Goal: Information Seeking & Learning: Learn about a topic

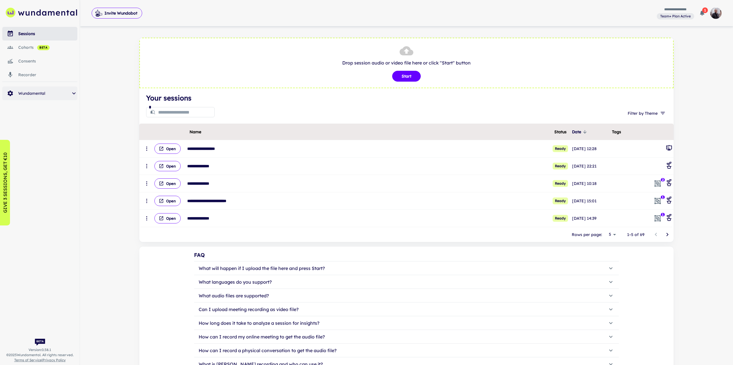
click at [48, 95] on span "Wundamental" at bounding box center [44, 93] width 52 height 6
click at [43, 176] on span "system health" at bounding box center [52, 178] width 50 height 6
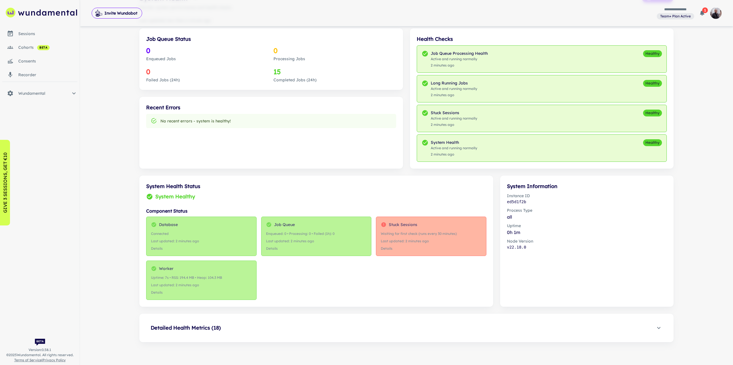
click at [332, 329] on span "Detailed Health Metrics ( 18 )" at bounding box center [403, 328] width 505 height 8
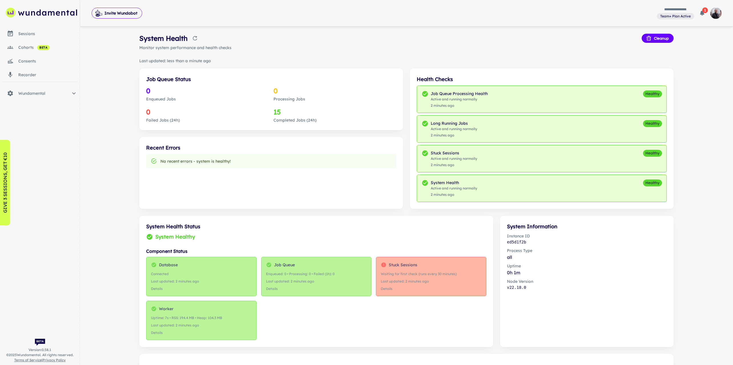
click at [31, 41] on link "cohorts beta" at bounding box center [39, 48] width 75 height 14
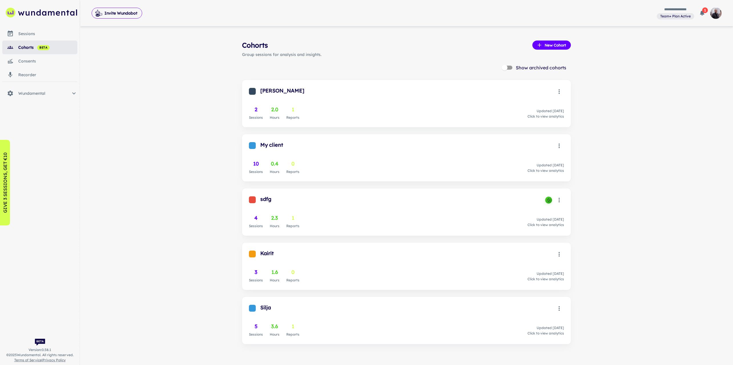
click at [33, 31] on div "sessions" at bounding box center [47, 34] width 59 height 6
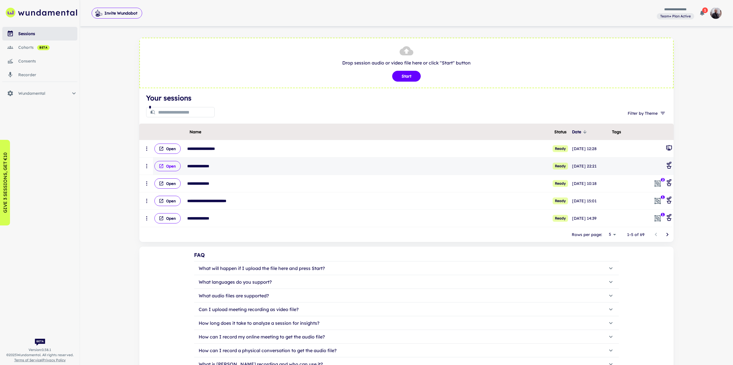
click at [167, 168] on button "Open" at bounding box center [167, 166] width 26 height 10
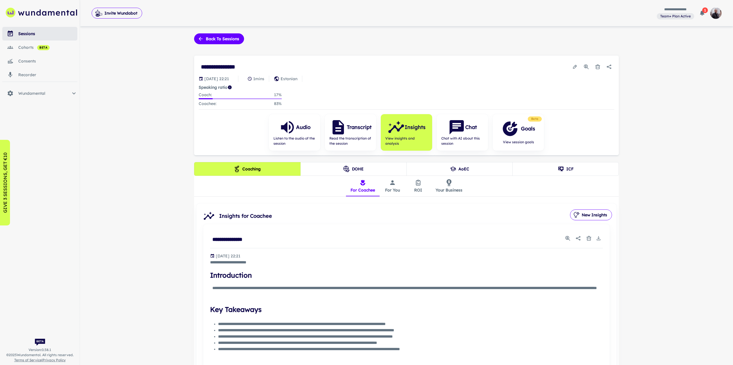
click at [415, 191] on button "ROI" at bounding box center [419, 186] width 26 height 21
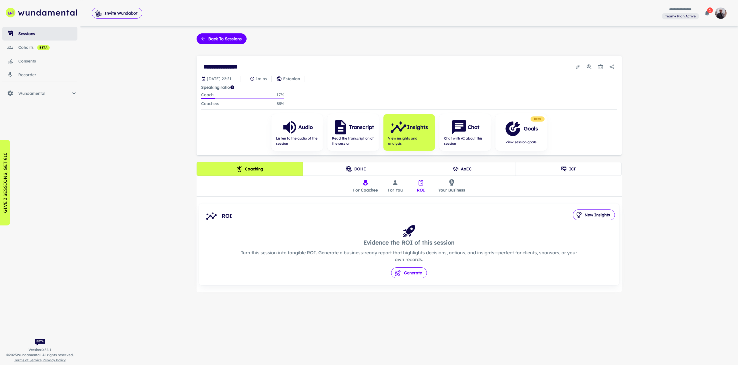
click at [414, 271] on button "Generate" at bounding box center [409, 273] width 36 height 11
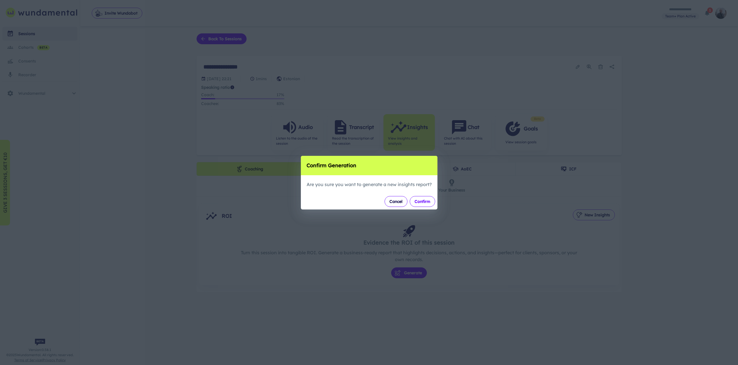
click at [419, 199] on button "Confirm" at bounding box center [422, 201] width 25 height 11
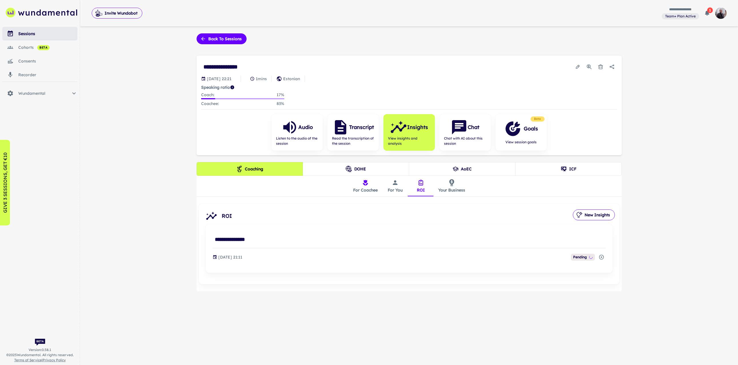
click at [602, 257] on icon "Cancel Report" at bounding box center [601, 257] width 6 height 6
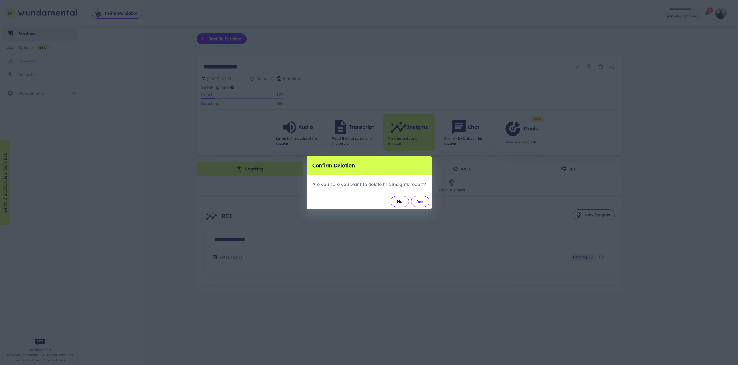
click at [419, 198] on button "Yes" at bounding box center [420, 201] width 18 height 11
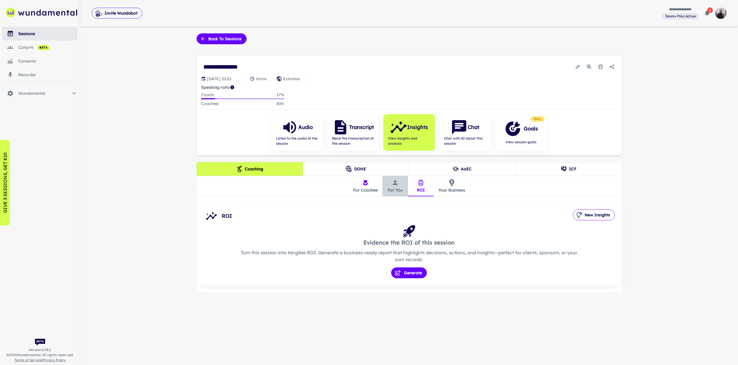
click at [392, 188] on button "For You" at bounding box center [395, 186] width 26 height 21
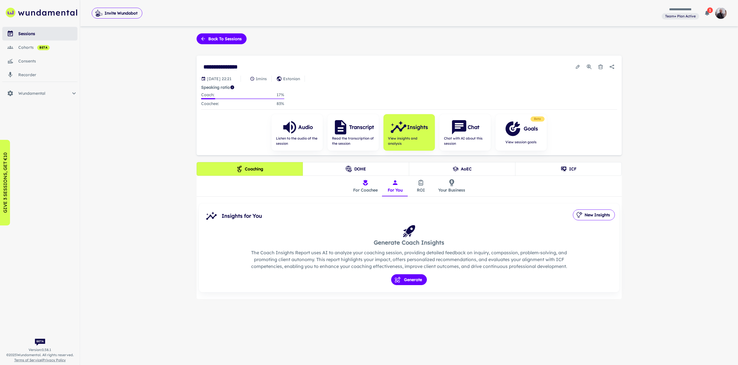
click at [370, 173] on button "DOHE" at bounding box center [355, 169] width 107 height 14
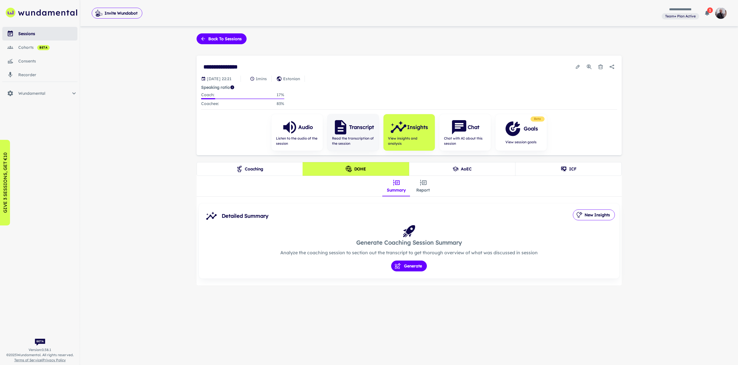
click at [359, 143] on span "Read the transcription of the session" at bounding box center [353, 141] width 42 height 10
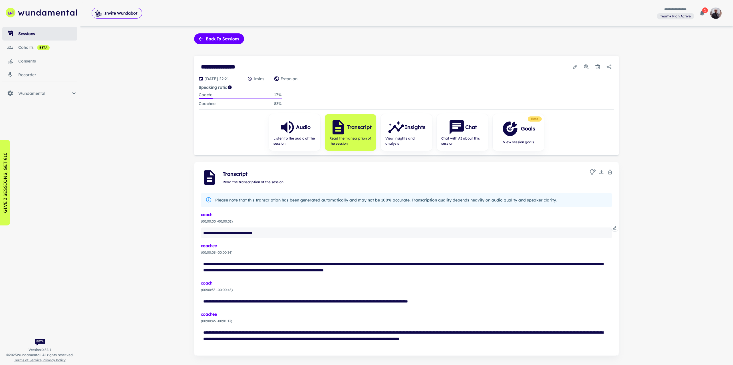
click at [276, 235] on div "**********" at bounding box center [406, 233] width 411 height 11
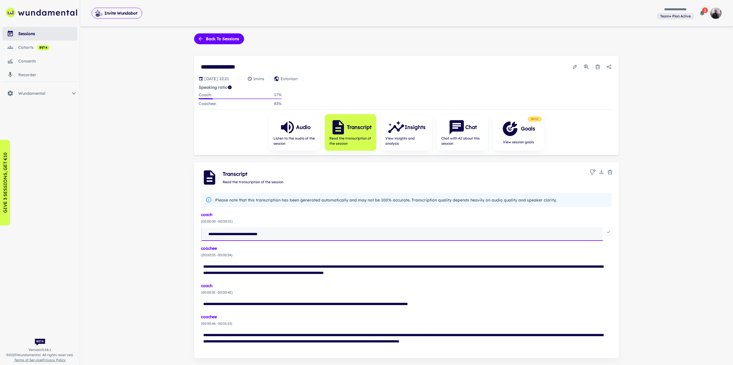
click at [284, 233] on textarea "**********" at bounding box center [404, 234] width 397 height 11
type textarea "**********"
click at [609, 232] on icon at bounding box center [609, 232] width 5 height 5
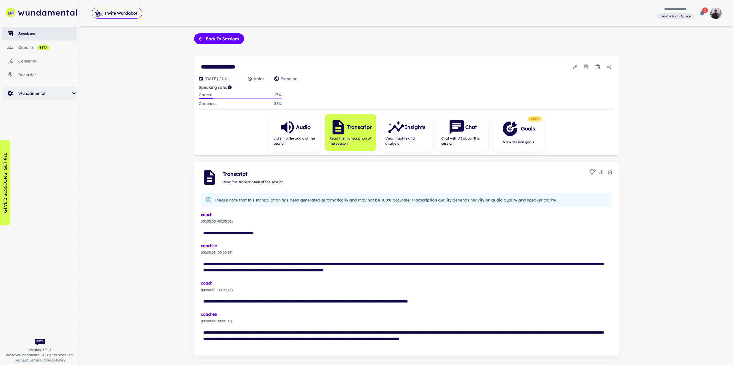
click at [29, 91] on span "Wundamental" at bounding box center [44, 93] width 52 height 6
click at [38, 176] on span "system health" at bounding box center [52, 178] width 50 height 6
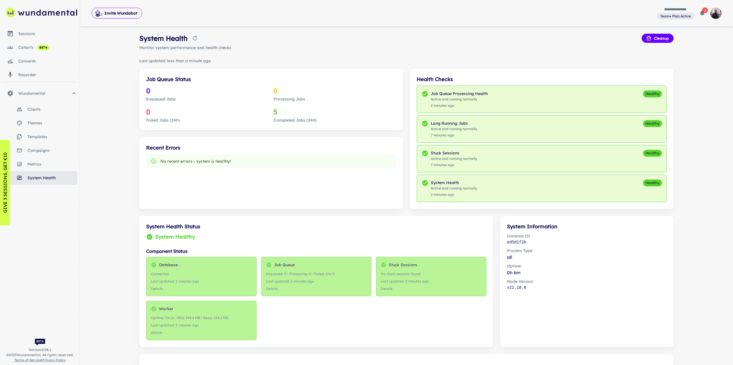
click at [31, 31] on div "sessions" at bounding box center [47, 34] width 59 height 6
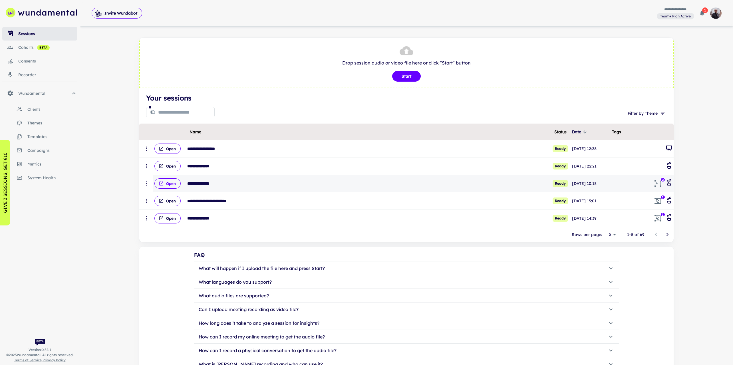
click at [170, 185] on button "Open" at bounding box center [167, 183] width 26 height 10
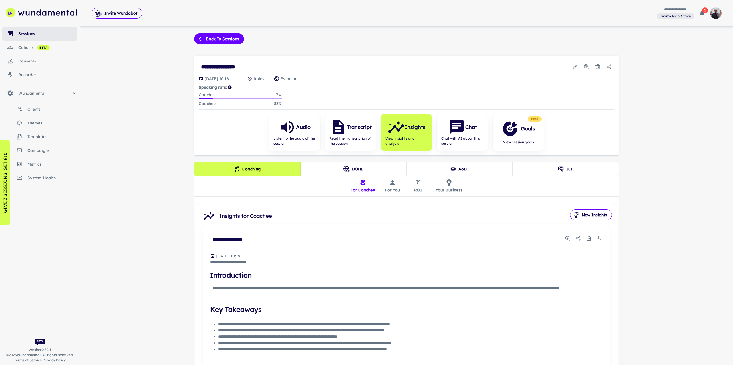
click at [416, 188] on button "ROI" at bounding box center [419, 186] width 26 height 21
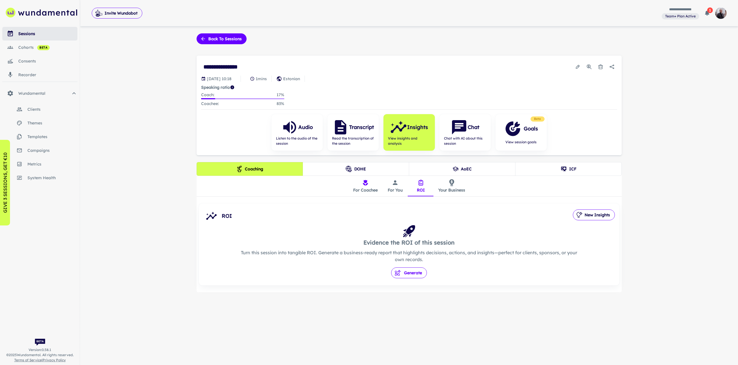
click at [403, 272] on button "Generate" at bounding box center [409, 273] width 36 height 11
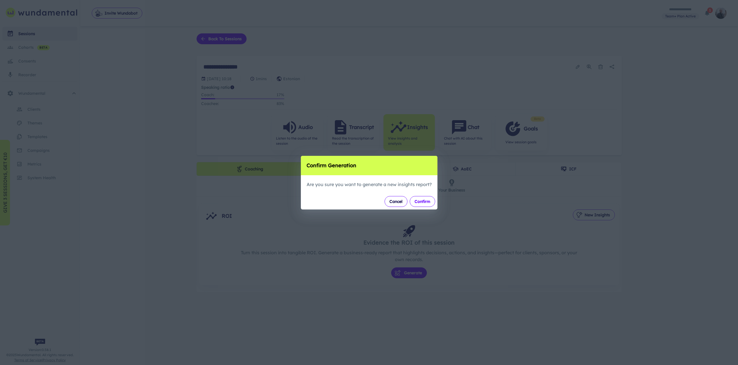
click at [426, 204] on button "Confirm" at bounding box center [422, 201] width 25 height 11
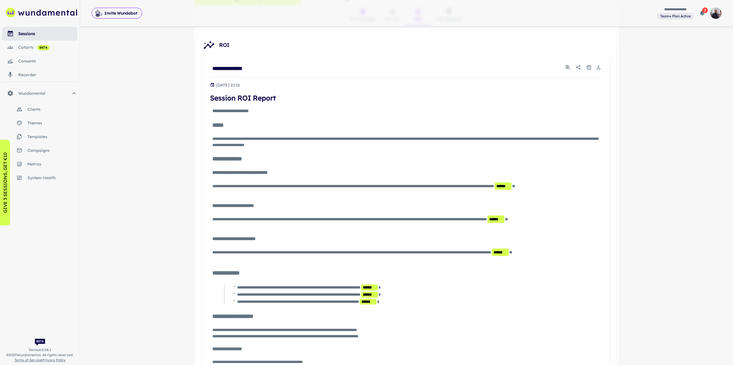
scroll to position [171, 0]
click at [377, 300] on span "******" at bounding box center [368, 302] width 17 height 6
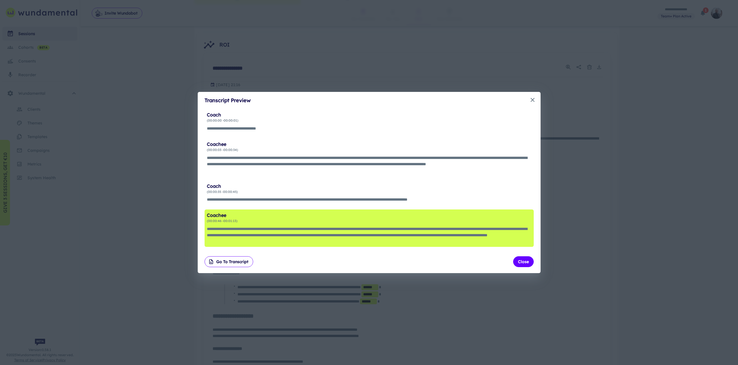
click at [455, 295] on div "**********" at bounding box center [369, 182] width 738 height 365
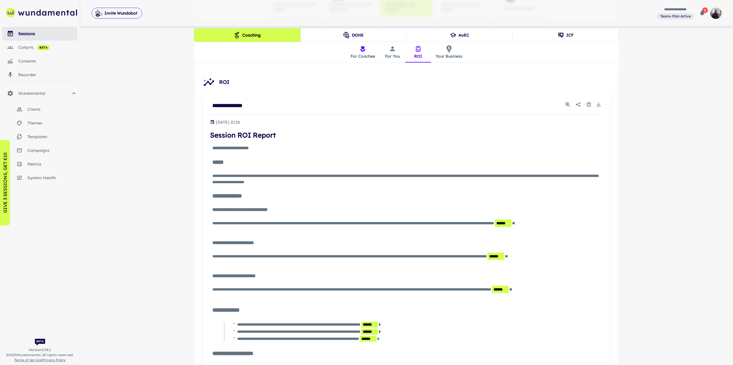
scroll to position [0, 0]
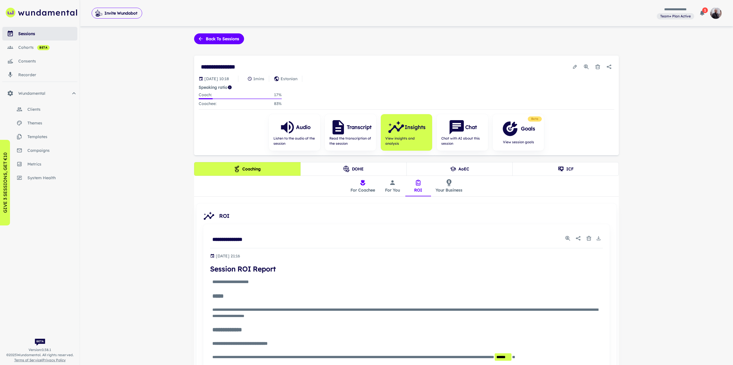
click at [236, 44] on div "**********" at bounding box center [406, 316] width 439 height 566
click at [230, 38] on button "Back to sessions" at bounding box center [219, 38] width 50 height 11
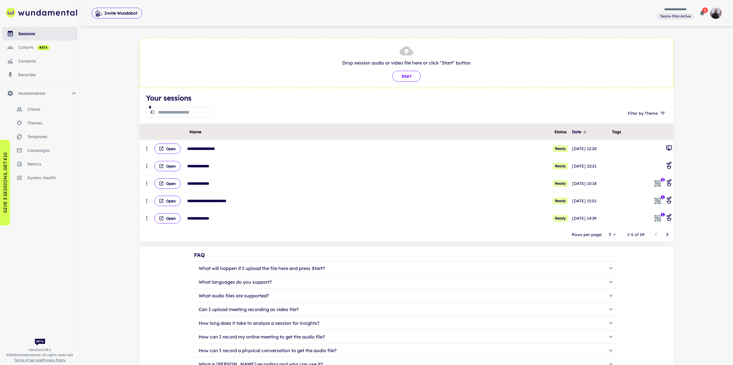
click at [402, 76] on button "Start" at bounding box center [406, 76] width 29 height 11
type input "**********"
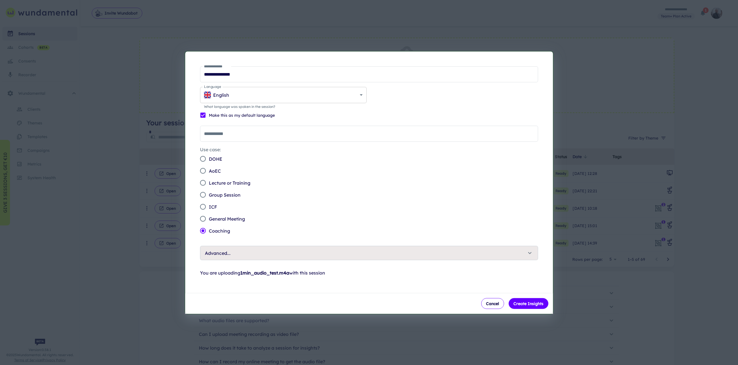
click at [293, 92] on body "**********" at bounding box center [369, 182] width 738 height 365
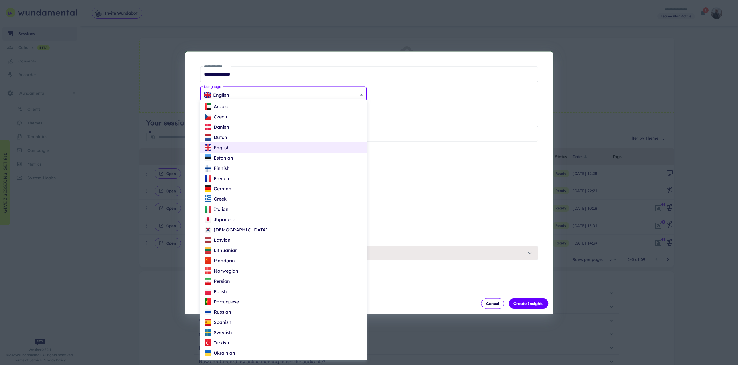
click at [232, 158] on p "Estonian" at bounding box center [223, 157] width 19 height 7
type input "**"
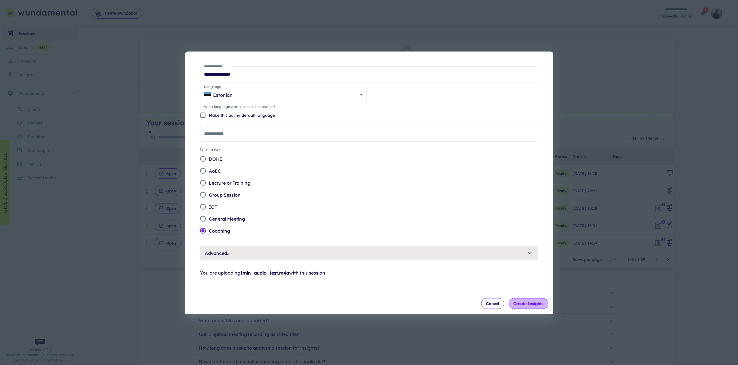
click at [529, 299] on button "Create Insights" at bounding box center [528, 303] width 40 height 11
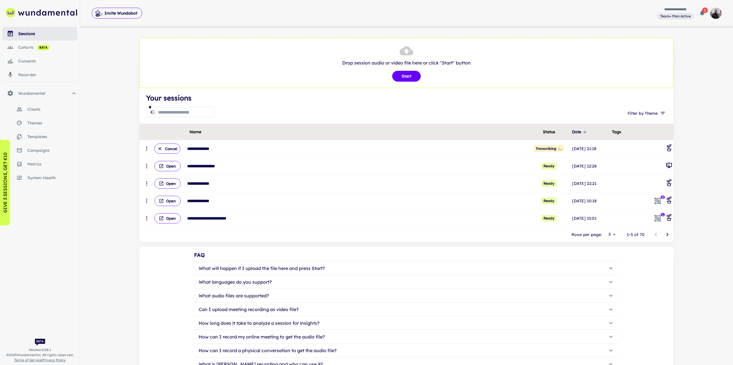
click at [54, 178] on span "system health" at bounding box center [52, 178] width 50 height 6
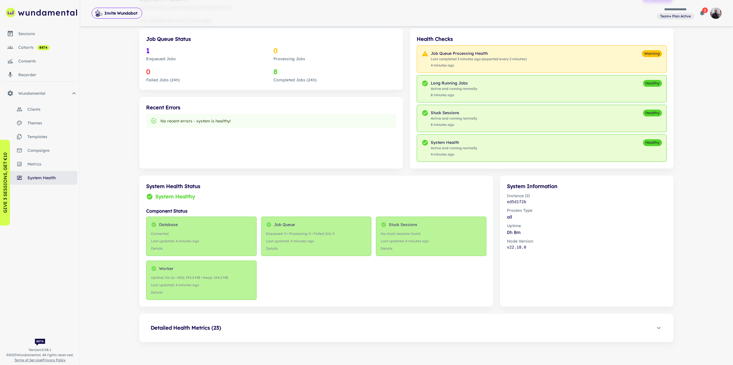
click at [346, 329] on span "Detailed Health Metrics ( 23 )" at bounding box center [403, 328] width 505 height 8
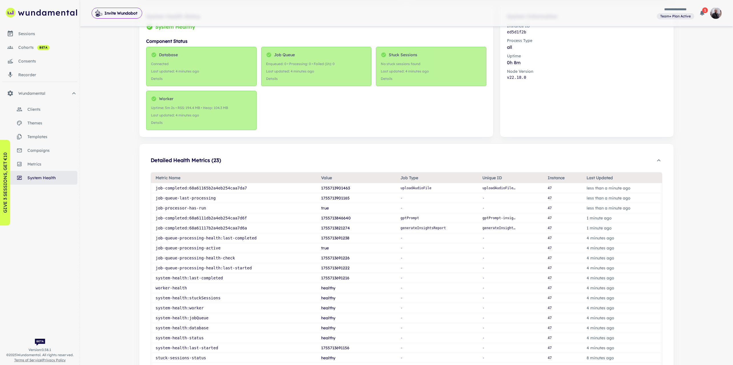
scroll to position [212, 0]
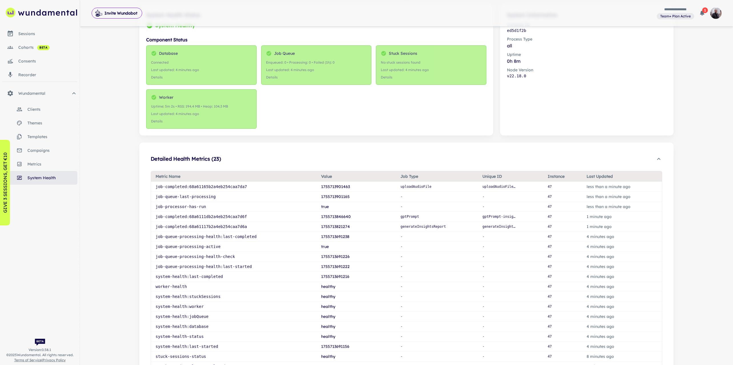
click at [26, 37] on link "sessions" at bounding box center [39, 34] width 75 height 14
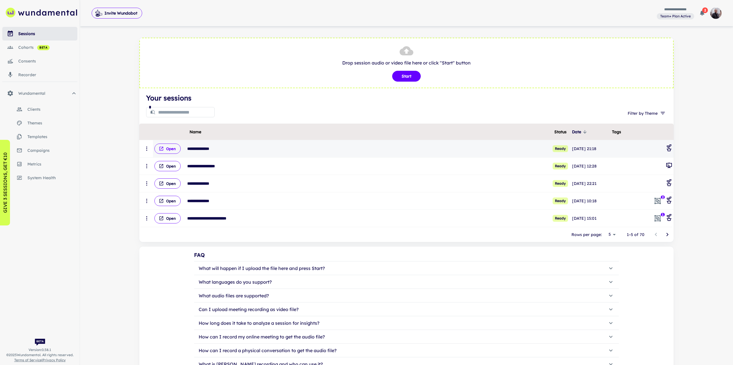
click at [158, 152] on button "Open" at bounding box center [167, 149] width 26 height 10
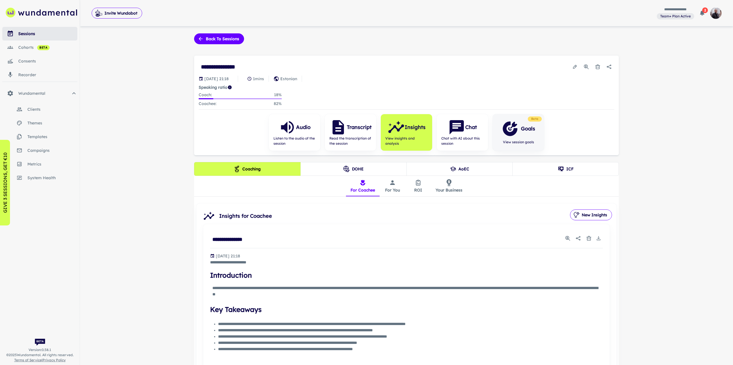
click at [505, 137] on div "Goals View session goals" at bounding box center [518, 132] width 43 height 37
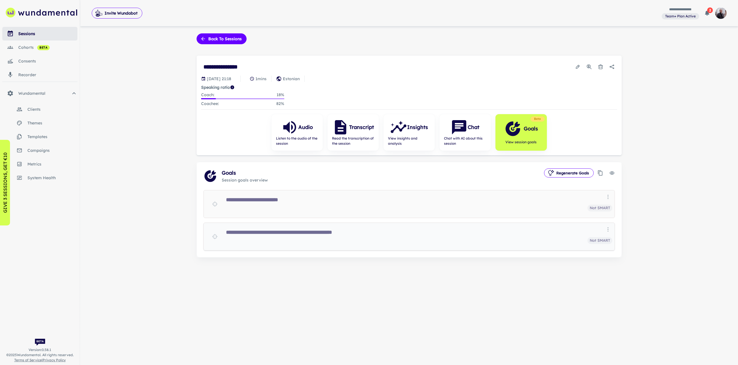
click at [495, 238] on div "Not SMART" at bounding box center [419, 240] width 386 height 7
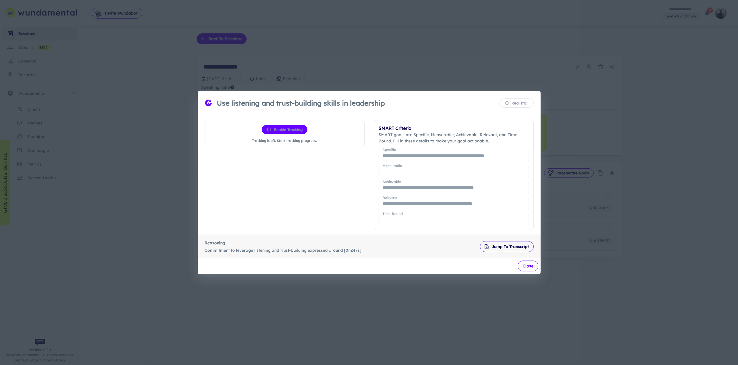
click at [519, 268] on button "Close" at bounding box center [527, 266] width 21 height 11
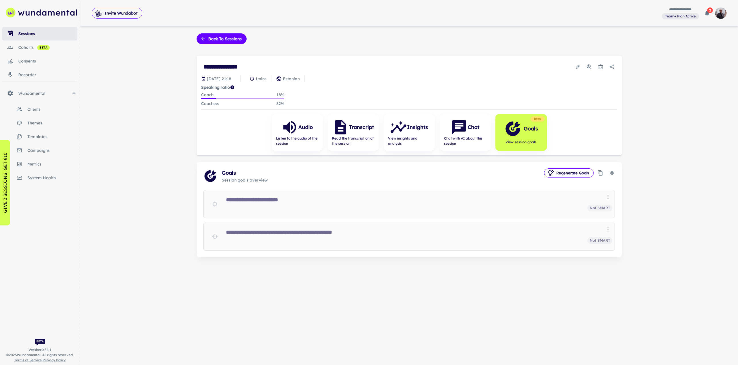
click at [484, 280] on div "**********" at bounding box center [409, 182] width 658 height 365
click at [226, 40] on button "Back to sessions" at bounding box center [221, 38] width 50 height 11
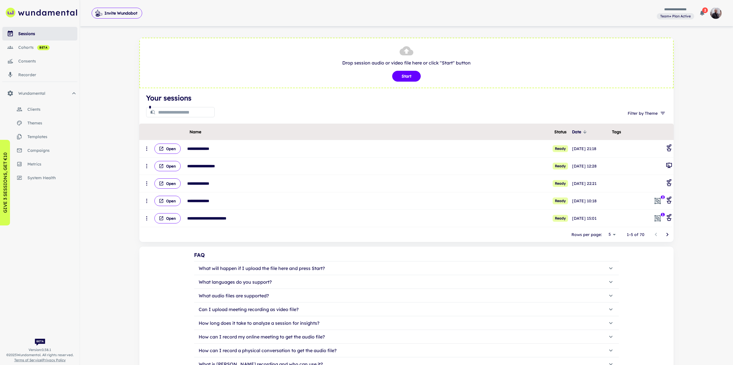
click at [37, 177] on span "system health" at bounding box center [52, 178] width 50 height 6
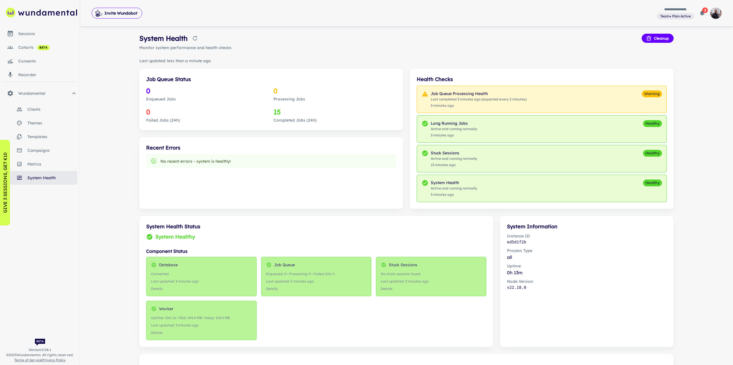
click at [31, 37] on link "sessions" at bounding box center [39, 34] width 75 height 14
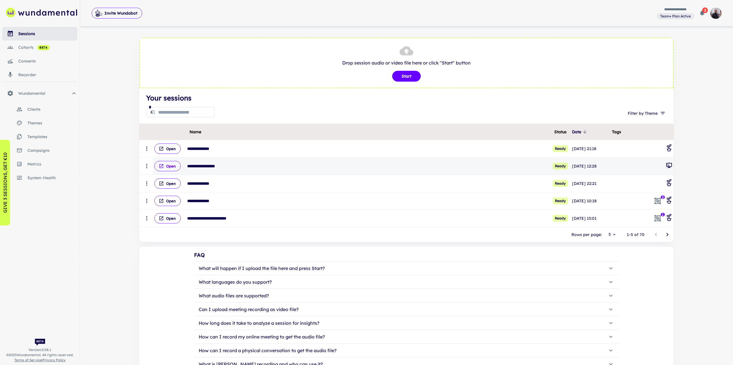
click at [175, 169] on button "Open" at bounding box center [167, 166] width 26 height 10
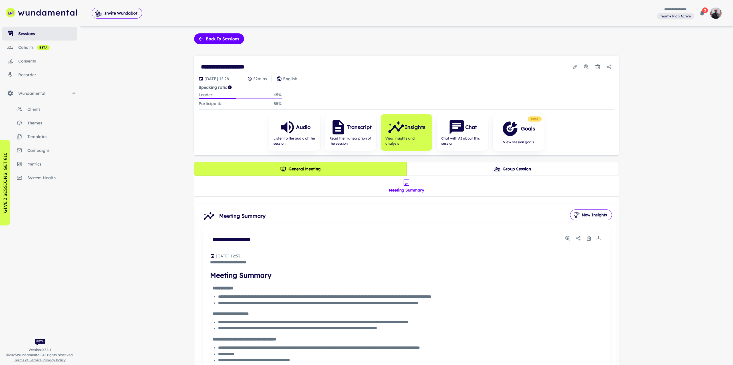
click at [518, 130] on icon "button" at bounding box center [510, 128] width 17 height 17
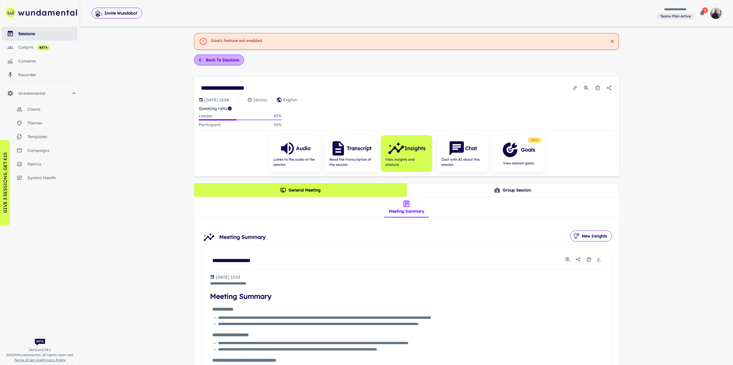
click at [214, 59] on button "Back to sessions" at bounding box center [219, 60] width 50 height 11
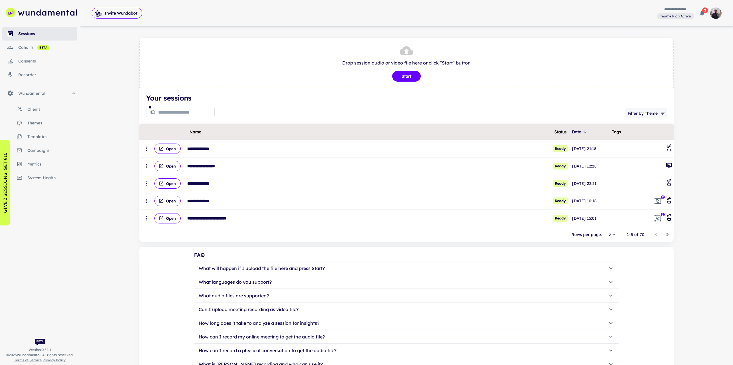
click at [663, 115] on icon "button" at bounding box center [663, 114] width 6 height 6
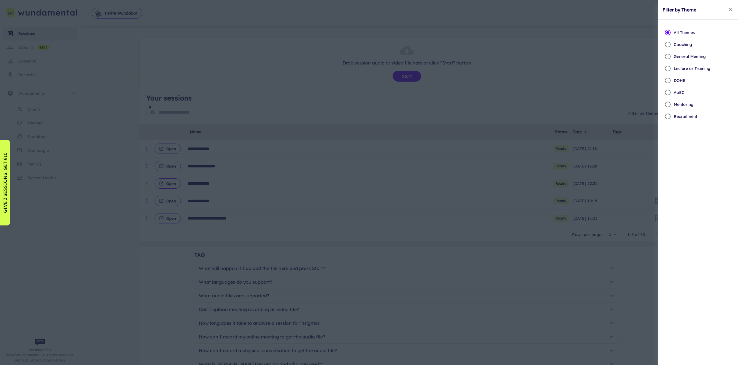
click at [677, 45] on p "Coaching" at bounding box center [682, 44] width 18 height 6
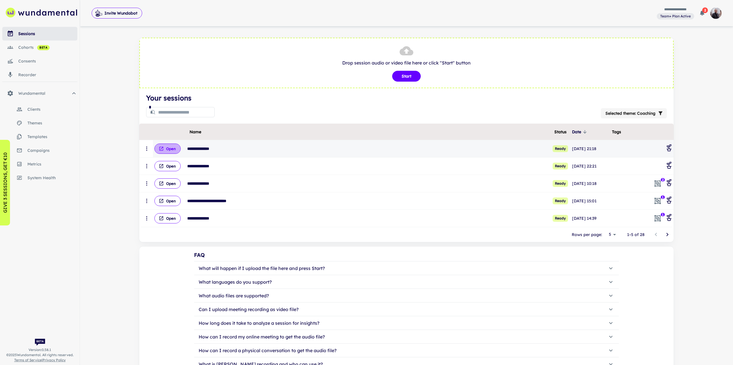
click at [169, 145] on button "Open" at bounding box center [167, 149] width 26 height 10
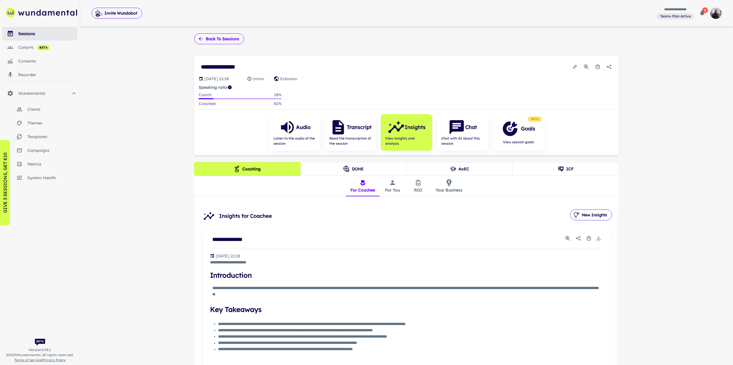
click at [211, 37] on button "Back to sessions" at bounding box center [219, 38] width 50 height 11
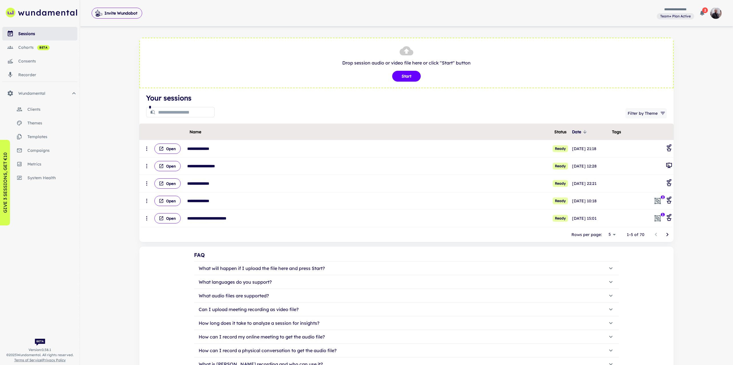
click at [647, 116] on button "Filter by Theme" at bounding box center [646, 113] width 41 height 10
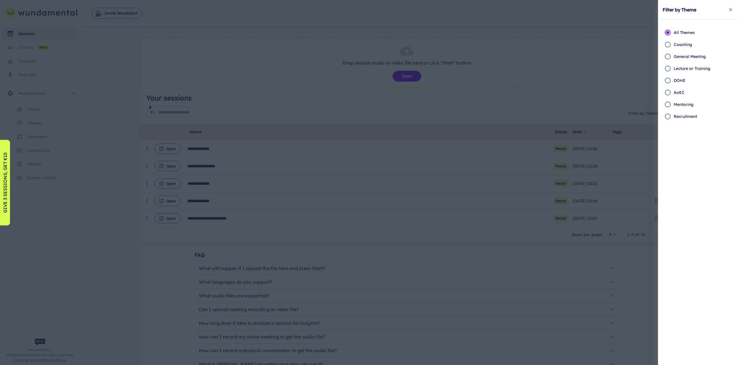
click at [683, 45] on p "Coaching" at bounding box center [682, 44] width 18 height 6
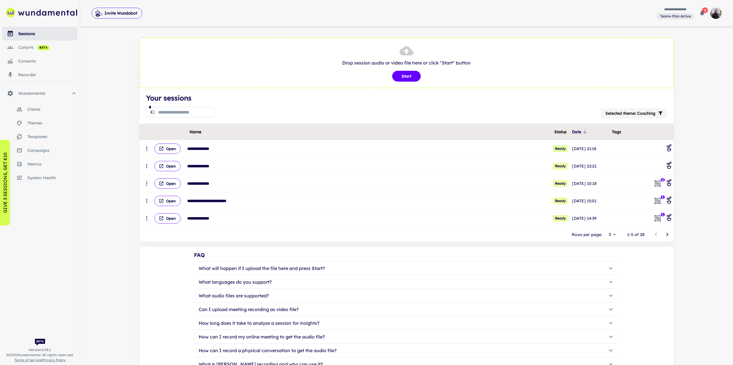
click at [669, 233] on icon "Go to next page" at bounding box center [667, 234] width 7 height 7
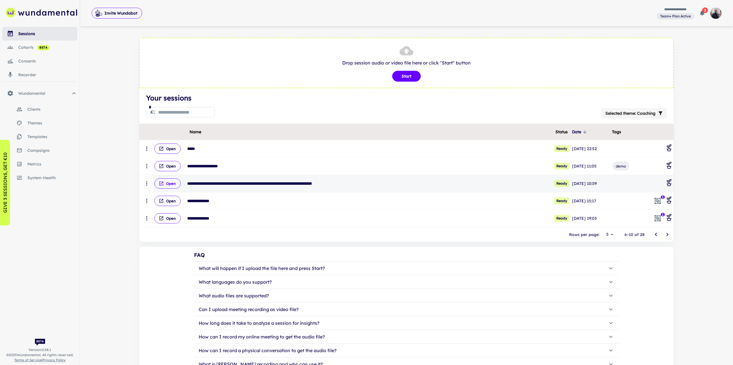
click at [168, 186] on button "Open" at bounding box center [167, 183] width 26 height 10
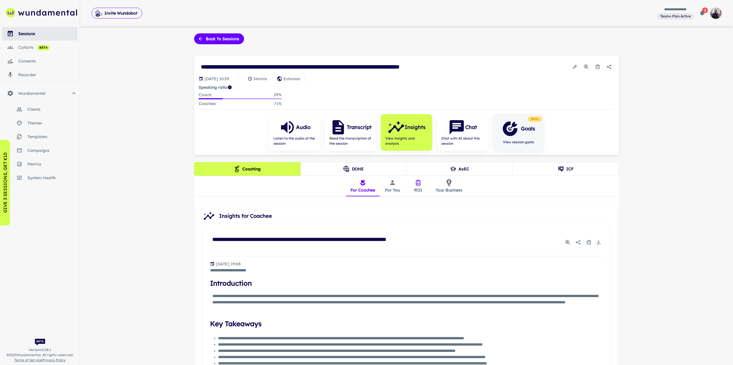
click at [507, 142] on span "View session goals" at bounding box center [519, 142] width 34 height 5
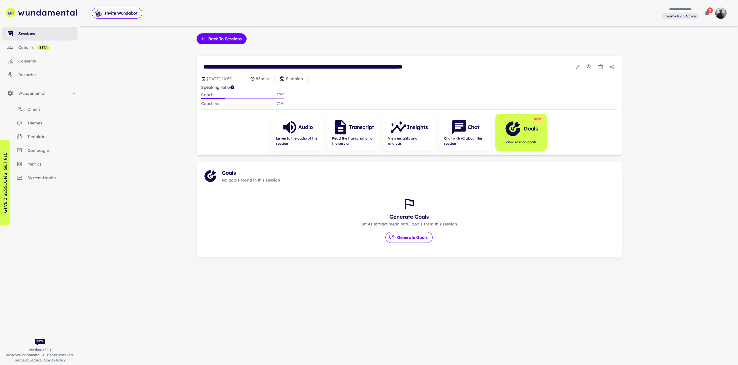
click at [414, 234] on button "Generate Goals" at bounding box center [408, 237] width 47 height 11
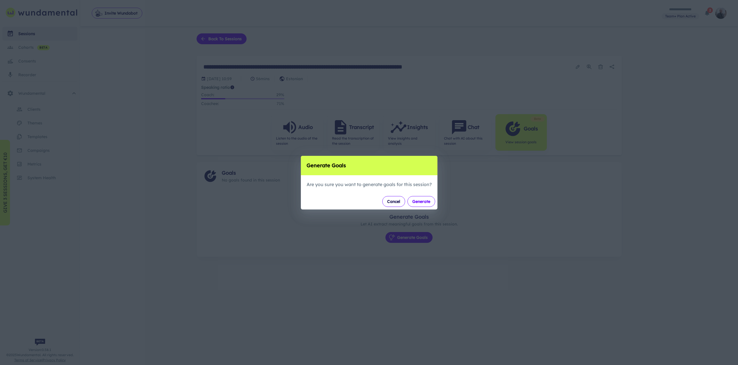
click at [423, 197] on button "Generate" at bounding box center [421, 201] width 28 height 11
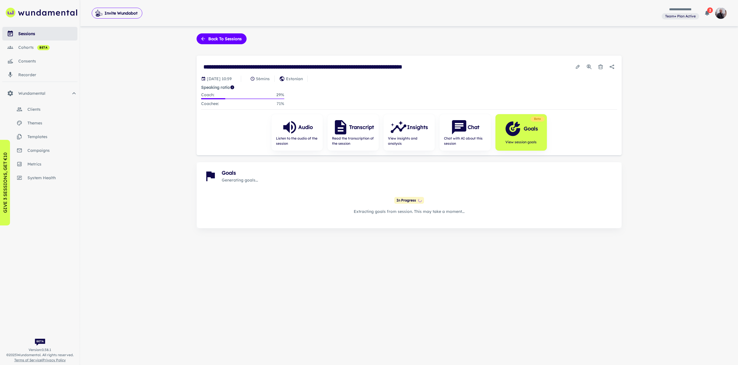
click at [585, 67] on button "Usage Statistics" at bounding box center [589, 67] width 10 height 10
click at [643, 124] on div at bounding box center [369, 182] width 738 height 365
click at [589, 66] on icon "Usage Statistics" at bounding box center [589, 67] width 6 height 6
click at [634, 111] on div at bounding box center [369, 182] width 738 height 365
click at [706, 12] on icon "button" at bounding box center [707, 13] width 4 height 5
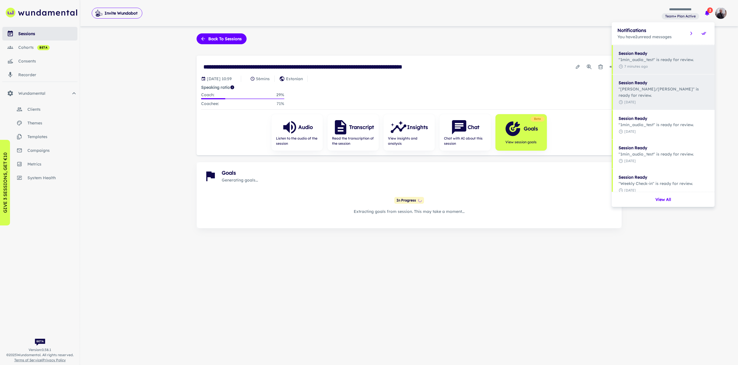
click at [704, 31] on icon "Mark all as read" at bounding box center [703, 34] width 6 height 6
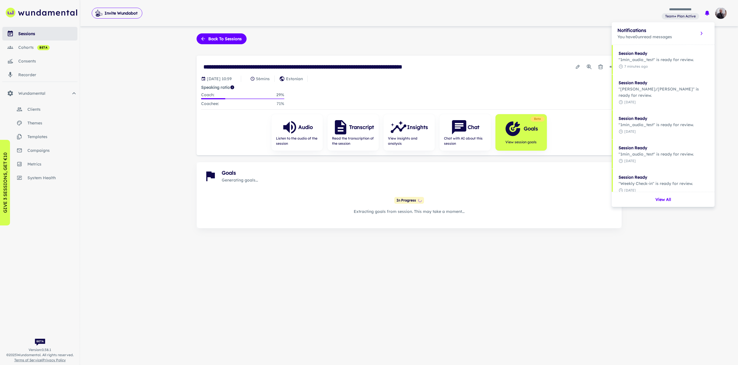
click at [671, 257] on div at bounding box center [369, 182] width 738 height 365
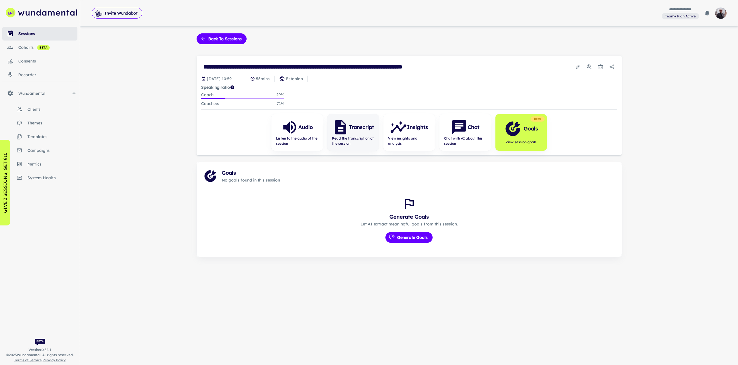
click at [354, 140] on span "Read the transcription of the session" at bounding box center [353, 141] width 42 height 10
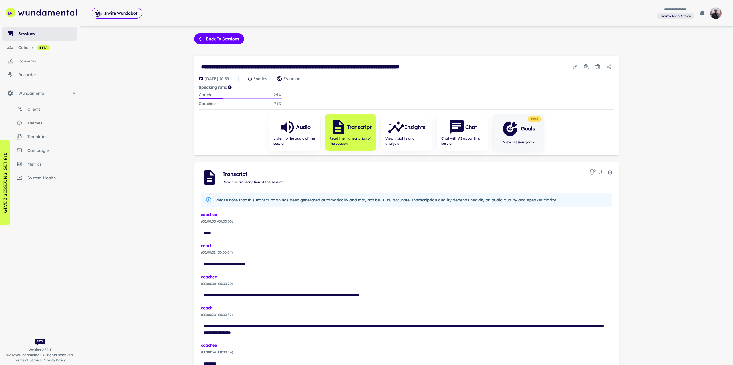
click at [508, 140] on span "View session goals" at bounding box center [519, 142] width 34 height 5
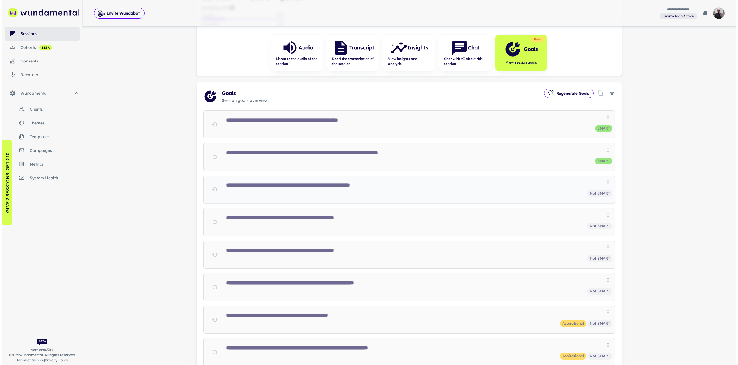
scroll to position [115, 0]
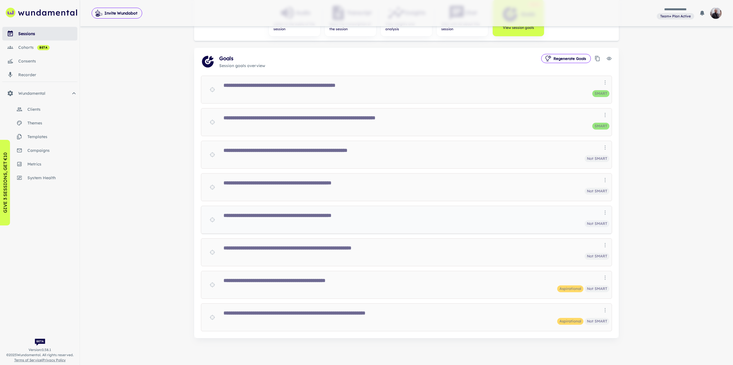
click at [339, 217] on h6 "**********" at bounding box center [417, 215] width 386 height 7
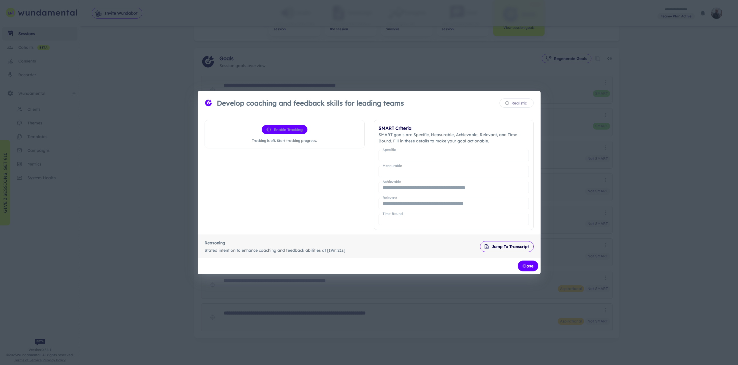
click at [575, 162] on div "**********" at bounding box center [369, 182] width 738 height 365
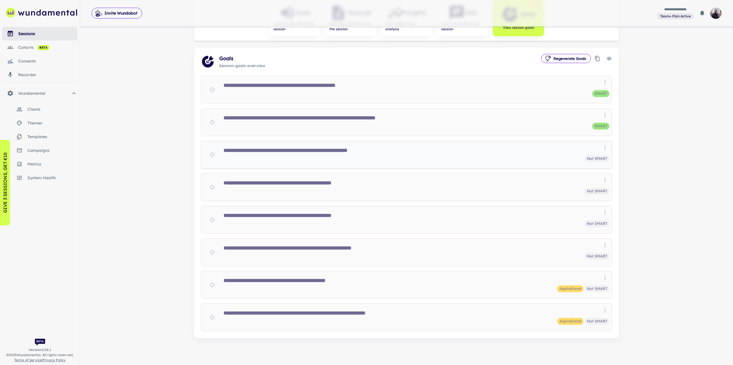
click at [314, 153] on h6 "**********" at bounding box center [417, 150] width 386 height 7
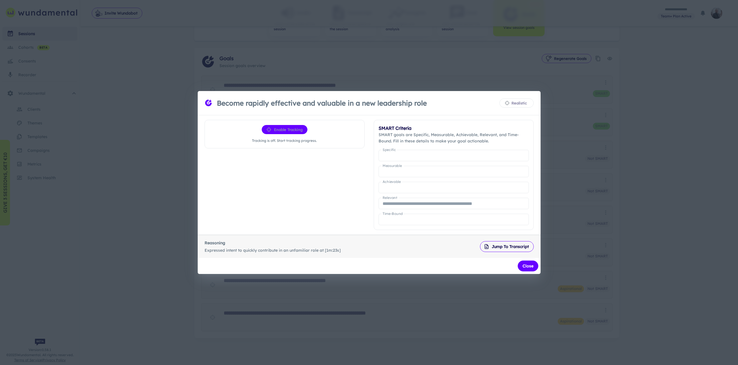
click at [572, 178] on div "**********" at bounding box center [369, 182] width 738 height 365
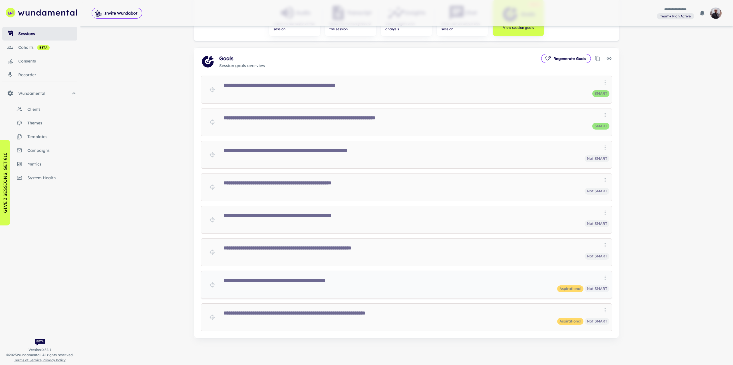
click at [304, 286] on div "Aspirational Not SMART" at bounding box center [417, 289] width 386 height 7
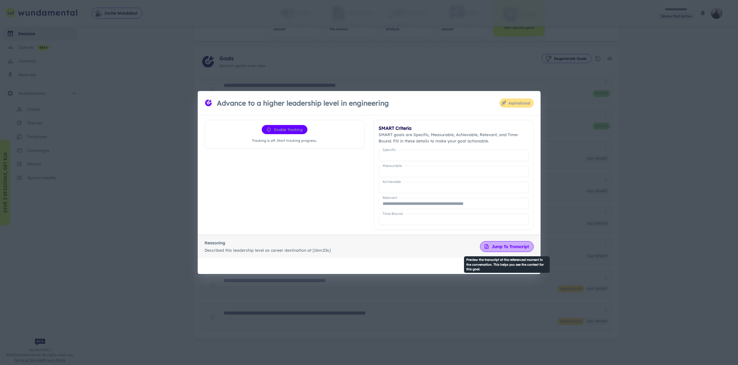
click at [511, 250] on button "Jump to transcript" at bounding box center [507, 246] width 54 height 11
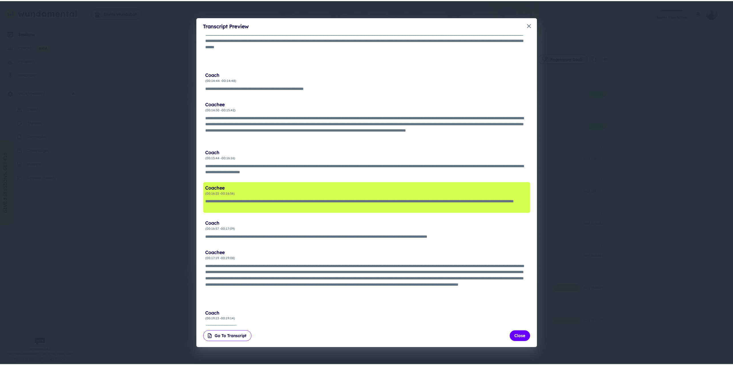
scroll to position [909, 0]
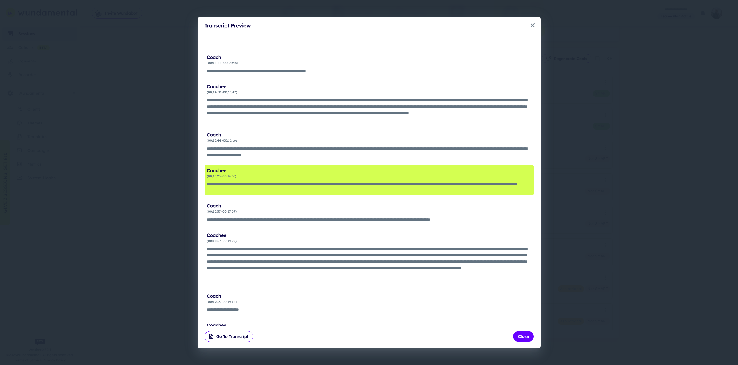
click at [573, 228] on div "**********" at bounding box center [369, 182] width 738 height 365
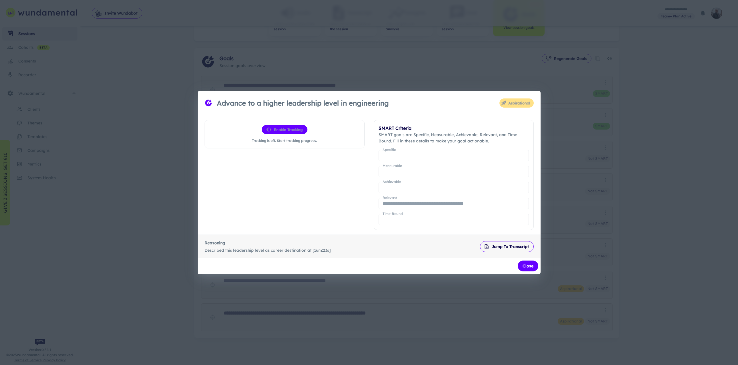
click at [579, 242] on div "**********" at bounding box center [369, 182] width 738 height 365
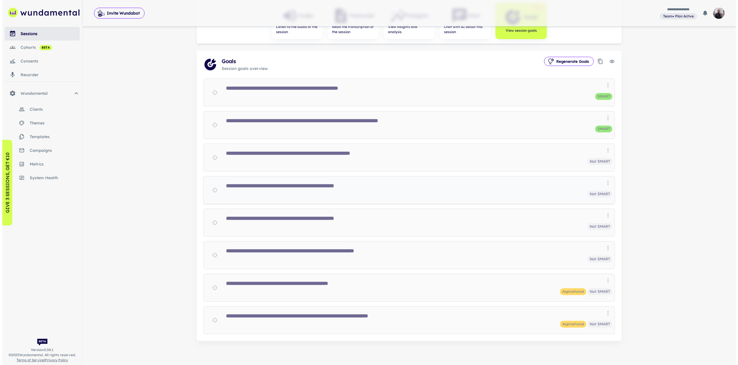
scroll to position [114, 0]
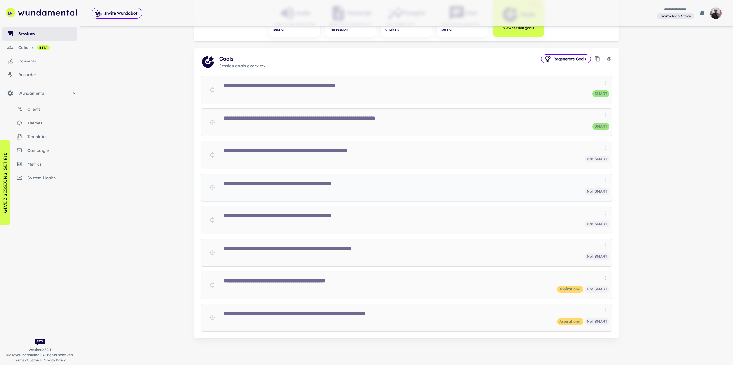
click at [427, 194] on div "Not SMART" at bounding box center [417, 191] width 386 height 7
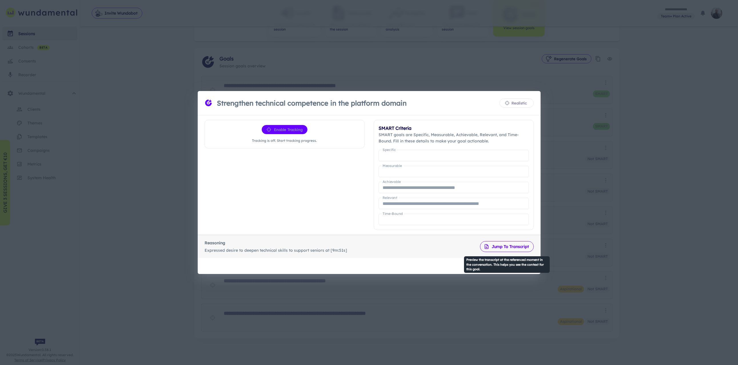
click at [499, 246] on button "Jump to transcript" at bounding box center [507, 246] width 54 height 11
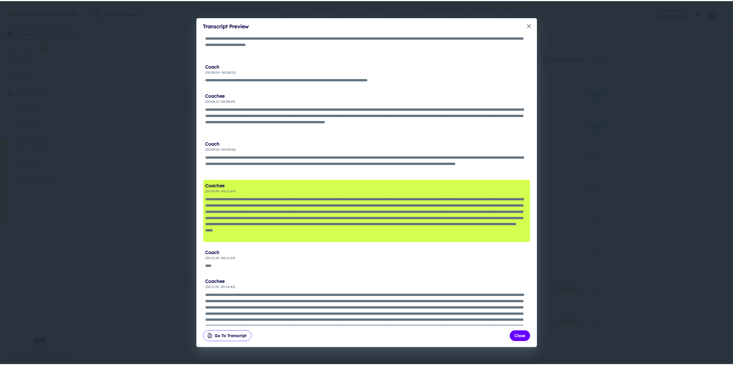
scroll to position [629, 0]
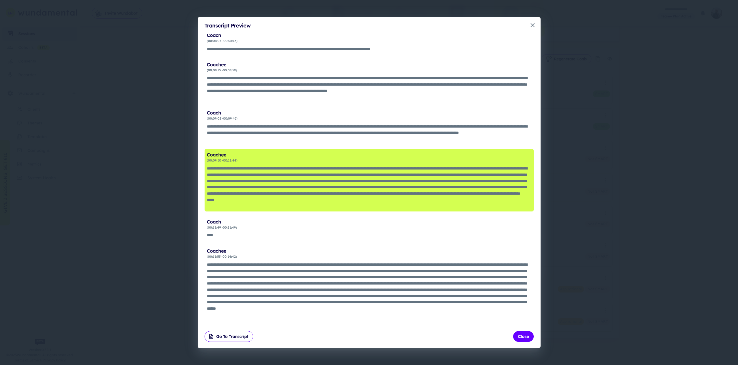
click at [592, 222] on div "**********" at bounding box center [369, 182] width 738 height 365
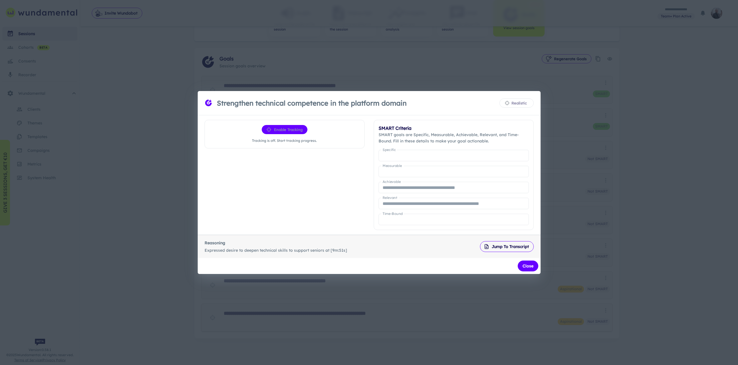
click at [472, 308] on div "**********" at bounding box center [369, 182] width 738 height 365
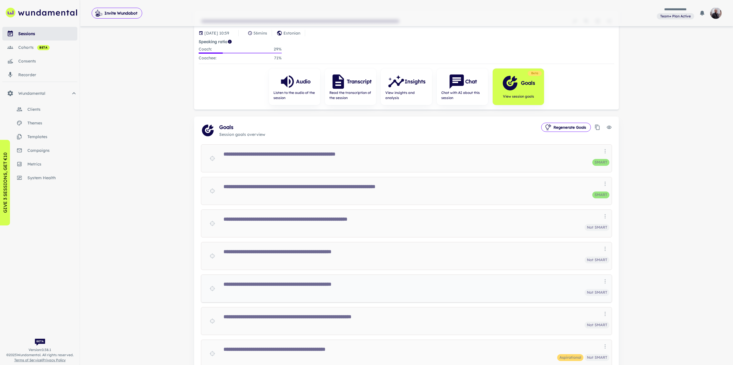
scroll to position [0, 0]
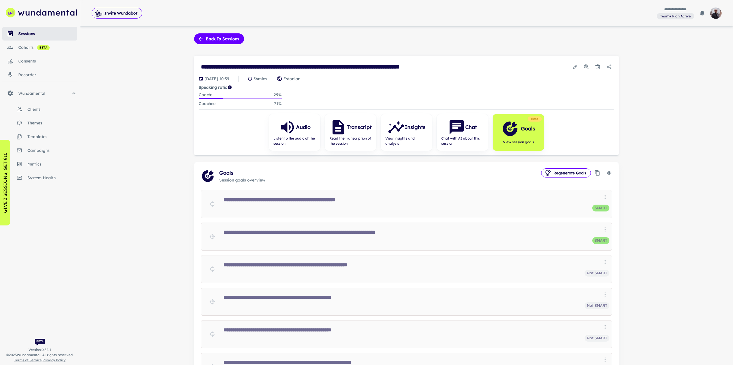
click at [160, 365] on div "**********" at bounding box center [406, 240] width 653 height 480
click at [464, 131] on icon "button" at bounding box center [456, 127] width 17 height 17
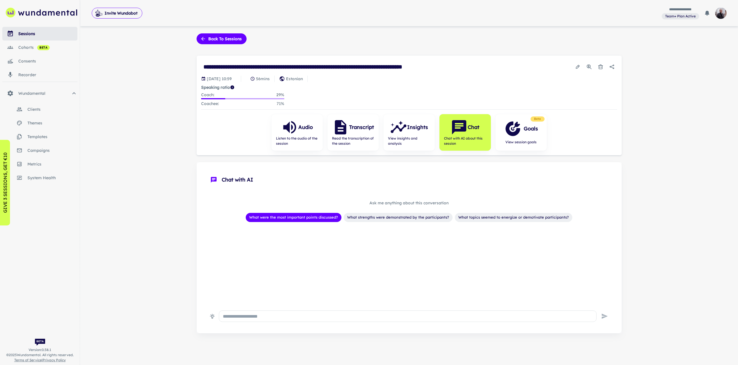
click at [310, 220] on div "What were the most important points discussed?" at bounding box center [294, 217] width 96 height 9
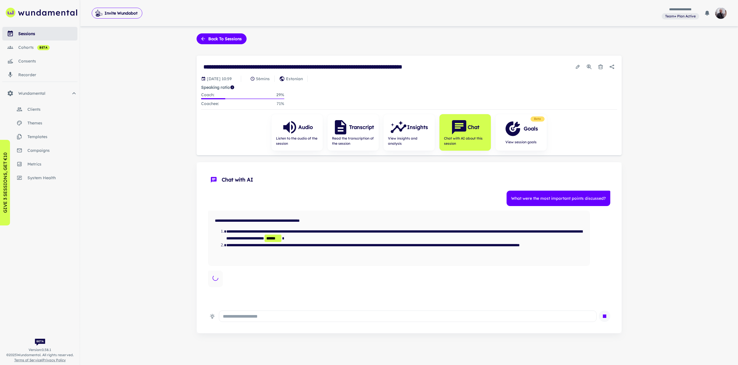
click at [605, 319] on icon "button" at bounding box center [604, 316] width 7 height 7
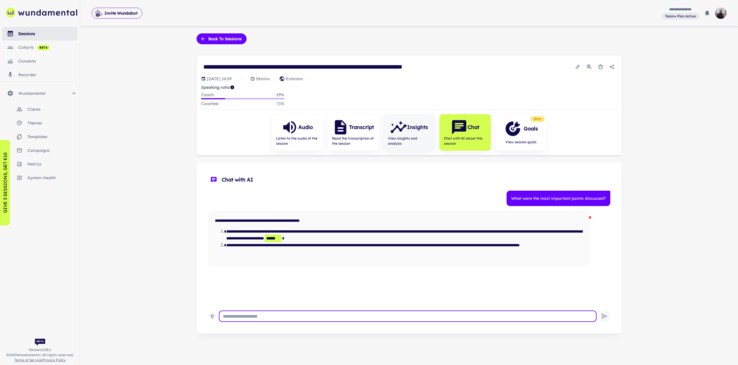
click at [394, 135] on icon "button" at bounding box center [398, 127] width 17 height 17
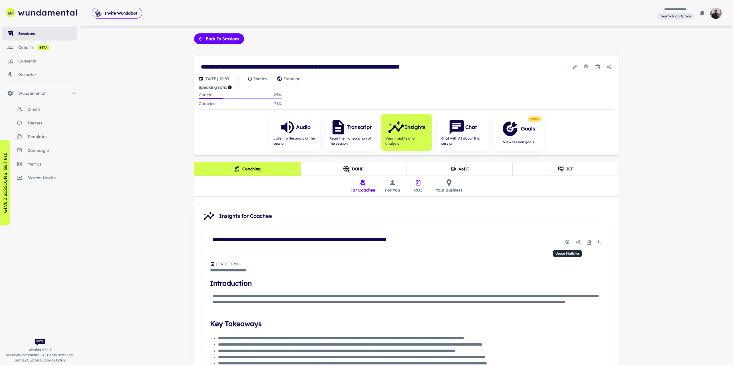
click at [568, 243] on icon "Usage Statistics" at bounding box center [568, 243] width 6 height 6
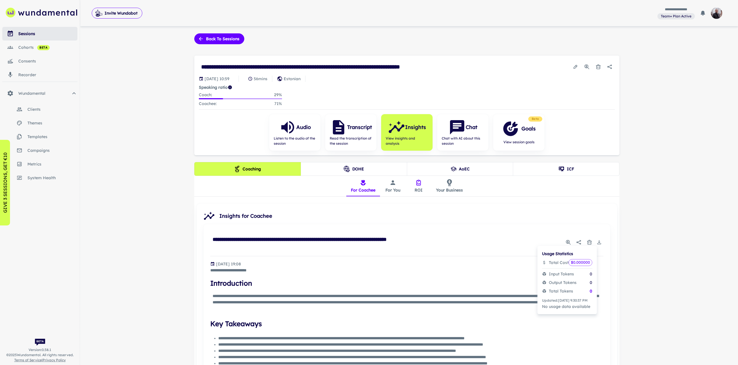
click at [507, 225] on div at bounding box center [369, 182] width 738 height 365
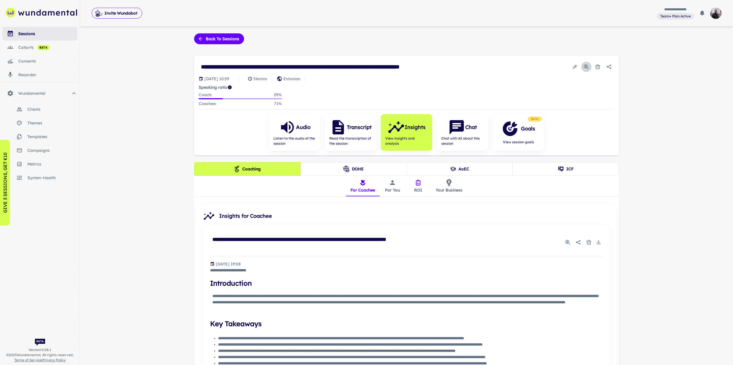
click at [587, 67] on icon "Usage Statistics" at bounding box center [587, 67] width 4 height 4
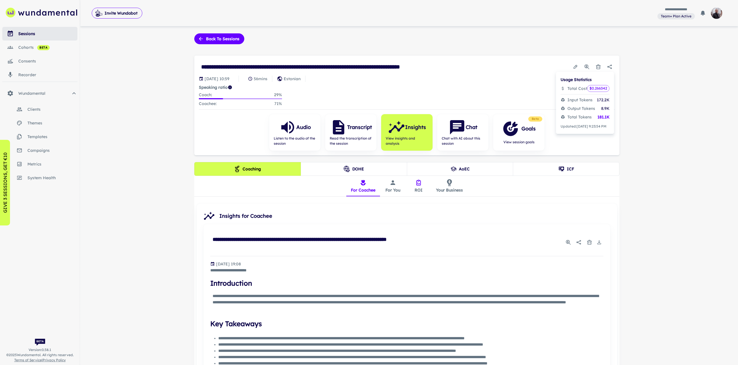
click at [536, 79] on div at bounding box center [369, 182] width 738 height 365
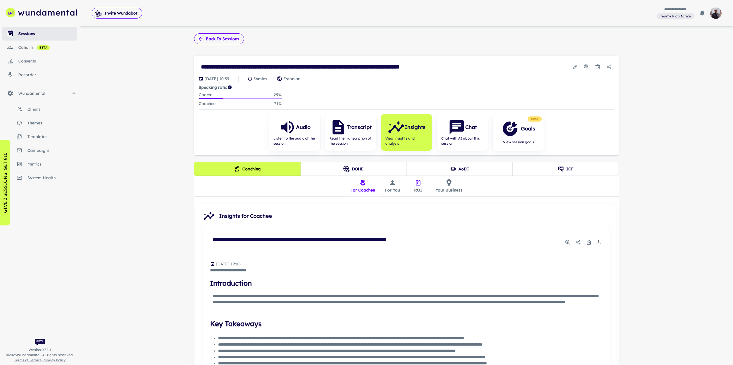
click at [224, 39] on button "Back to sessions" at bounding box center [219, 38] width 50 height 11
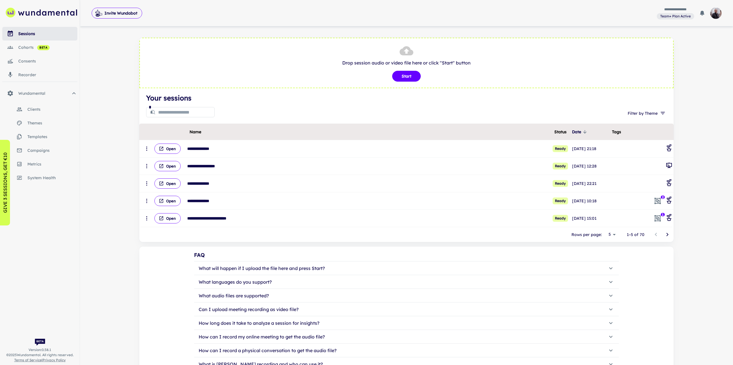
click at [34, 58] on link "consents" at bounding box center [39, 61] width 75 height 14
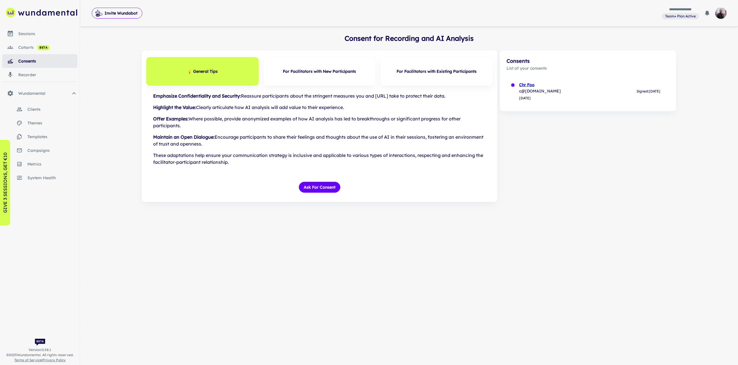
click at [37, 44] on link "cohorts beta" at bounding box center [39, 48] width 75 height 14
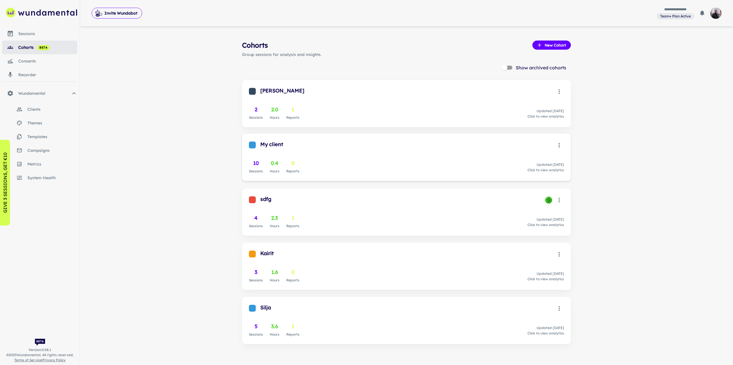
click at [374, 161] on div "10 Sessions 0.4 Hours 0 Reports Updated [DATE] Click to view analytics" at bounding box center [406, 166] width 315 height 15
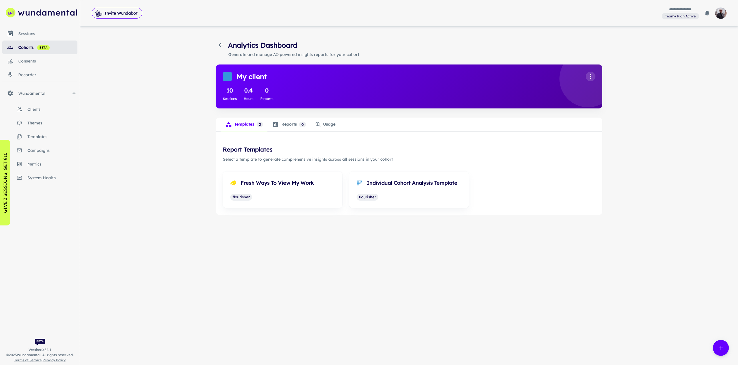
drag, startPoint x: 284, startPoint y: 100, endPoint x: 278, endPoint y: 98, distance: 7.1
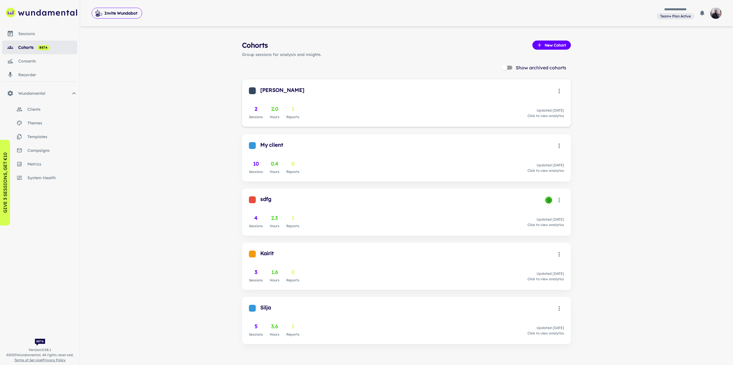
click at [272, 90] on div "[PERSON_NAME]" at bounding box center [407, 90] width 294 height 8
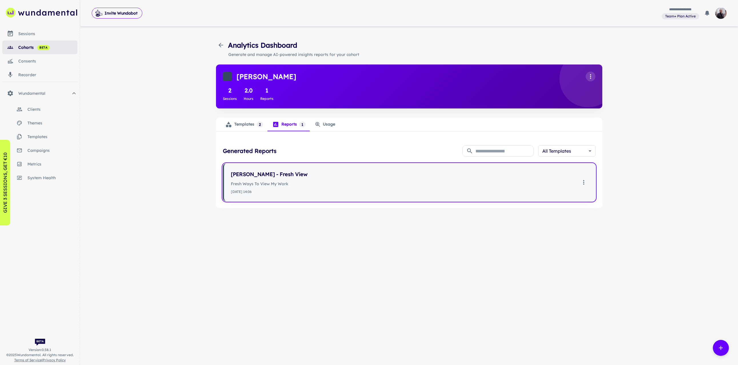
click at [399, 188] on div "[PERSON_NAME] - Fresh View Fresh Ways To View My Work [DATE] 14:06" at bounding box center [404, 182] width 346 height 24
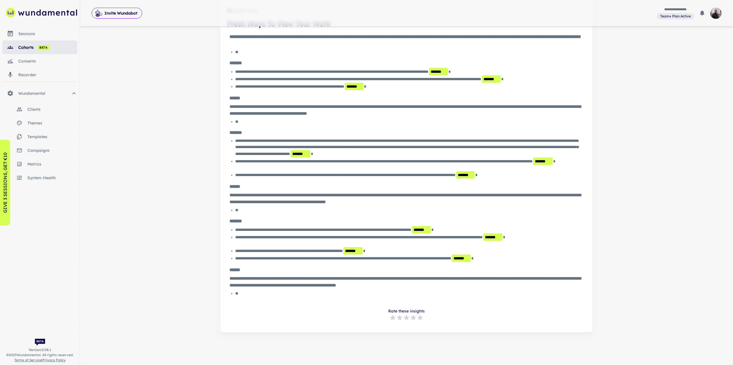
scroll to position [92, 0]
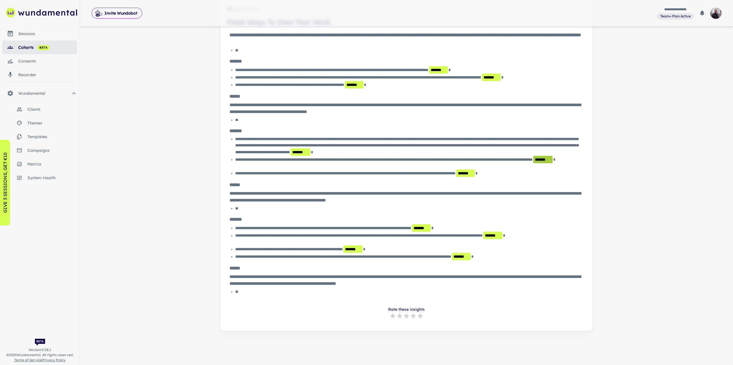
click at [533, 163] on span "*******" at bounding box center [542, 159] width 19 height 7
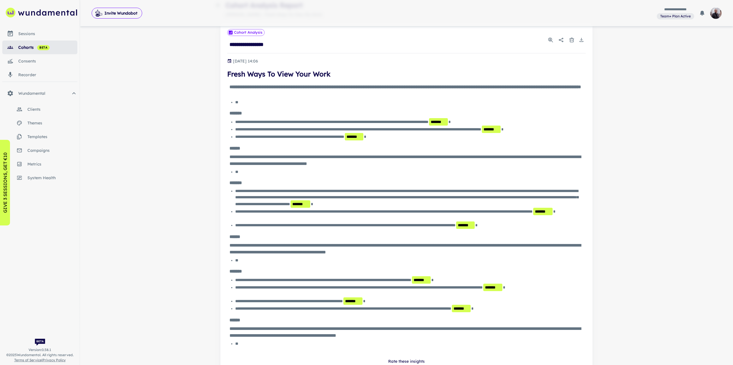
scroll to position [35, 0]
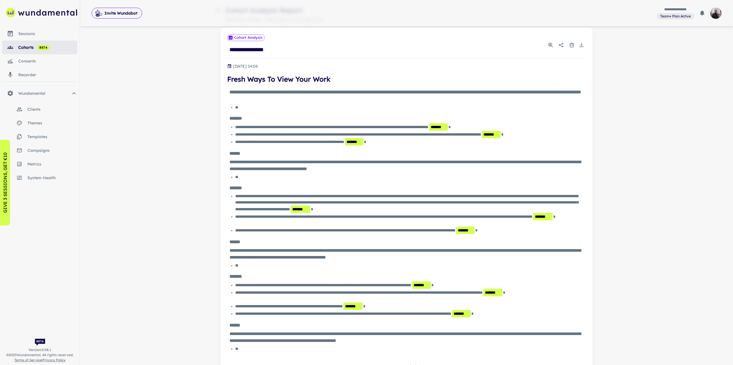
click at [44, 122] on span "themes" at bounding box center [52, 123] width 50 height 6
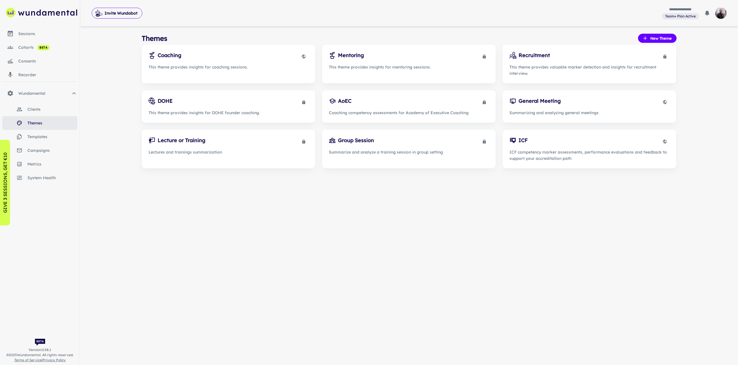
click at [51, 66] on link "consents" at bounding box center [39, 61] width 75 height 14
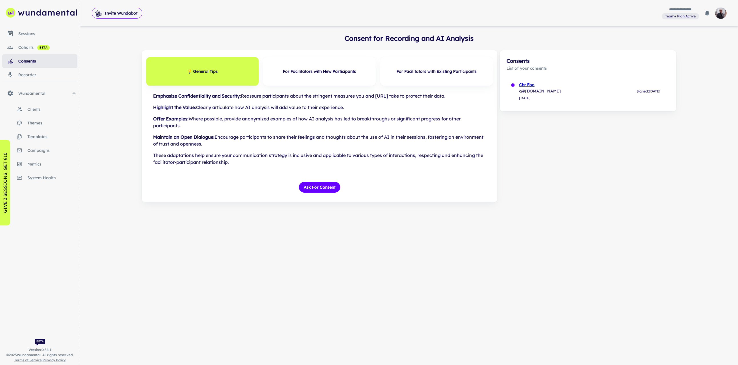
click at [47, 48] on span "beta" at bounding box center [43, 47] width 13 height 5
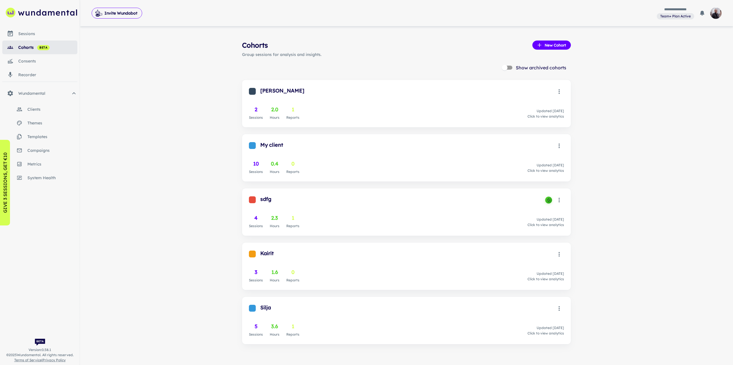
click at [34, 38] on link "sessions" at bounding box center [39, 34] width 75 height 14
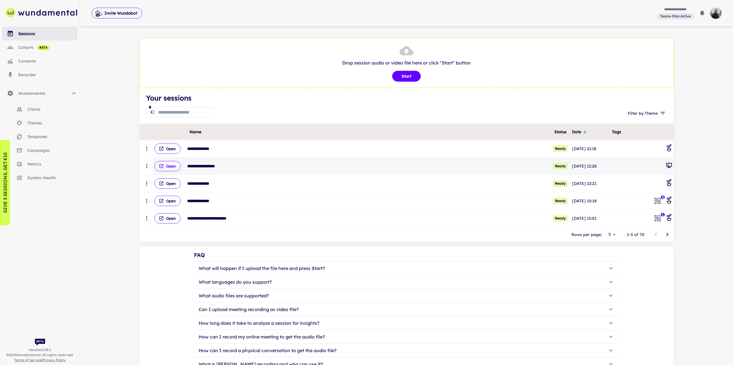
click at [169, 167] on button "Open" at bounding box center [167, 166] width 26 height 10
